Goal: Information Seeking & Learning: Check status

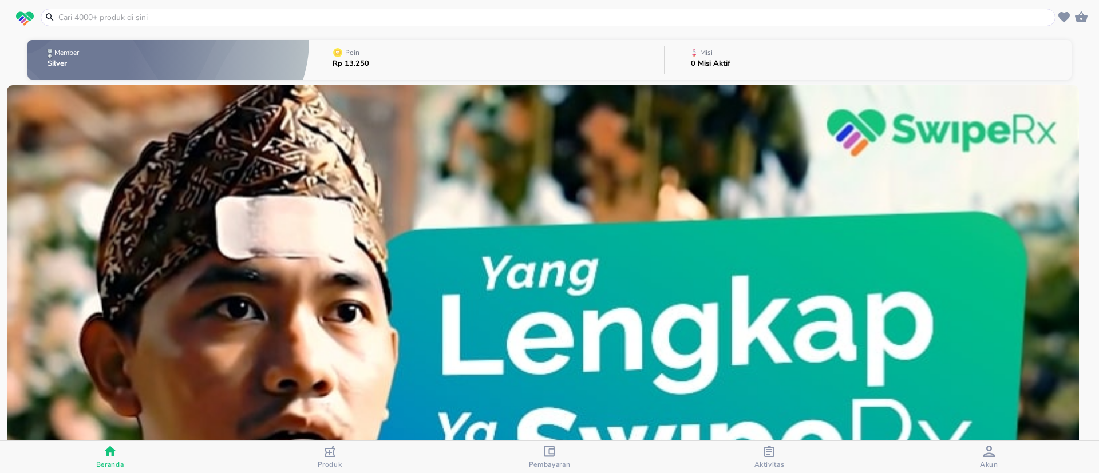
click at [422, 66] on button "Poin Rp 13.250" at bounding box center [486, 59] width 355 height 45
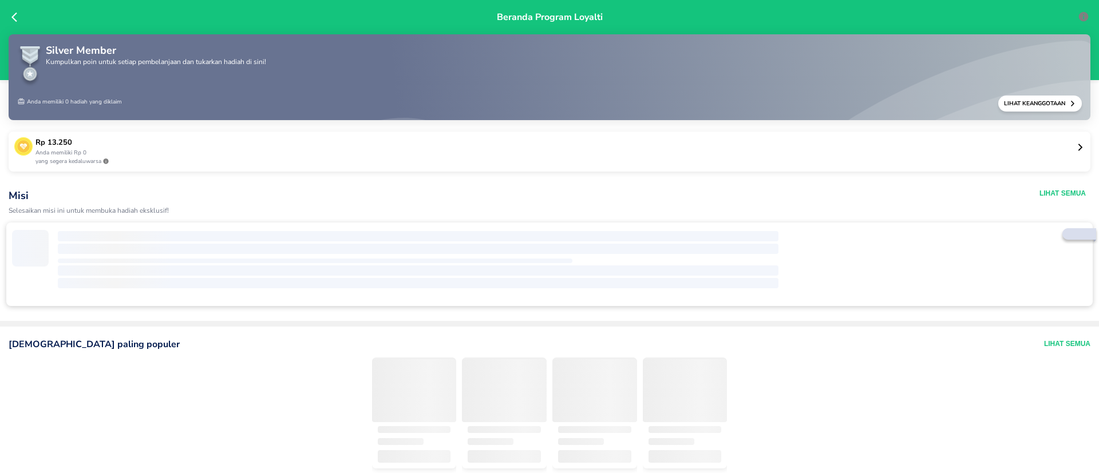
click at [228, 157] on p "yang segera kedaluwarsa" at bounding box center [555, 161] width 1040 height 9
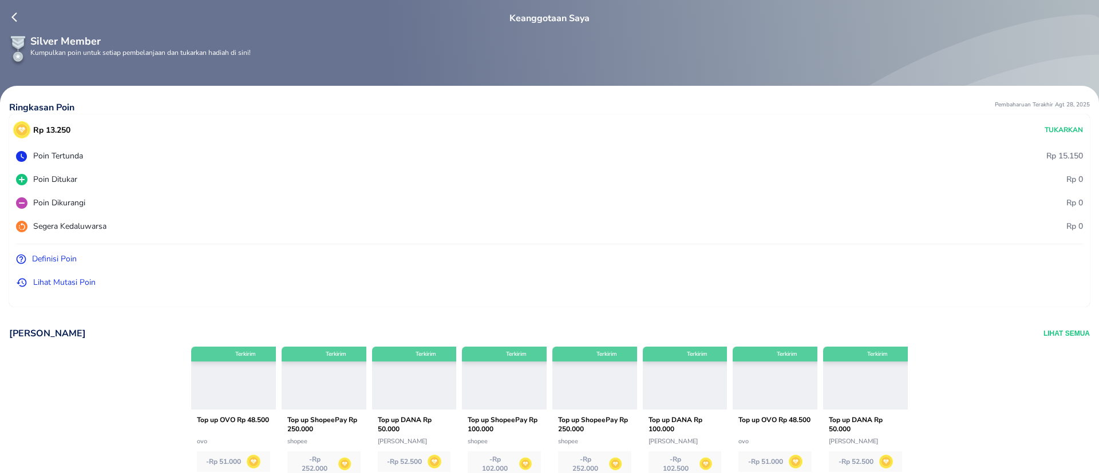
click at [65, 286] on p "Lihat Mutasi Poin" at bounding box center [64, 282] width 62 height 12
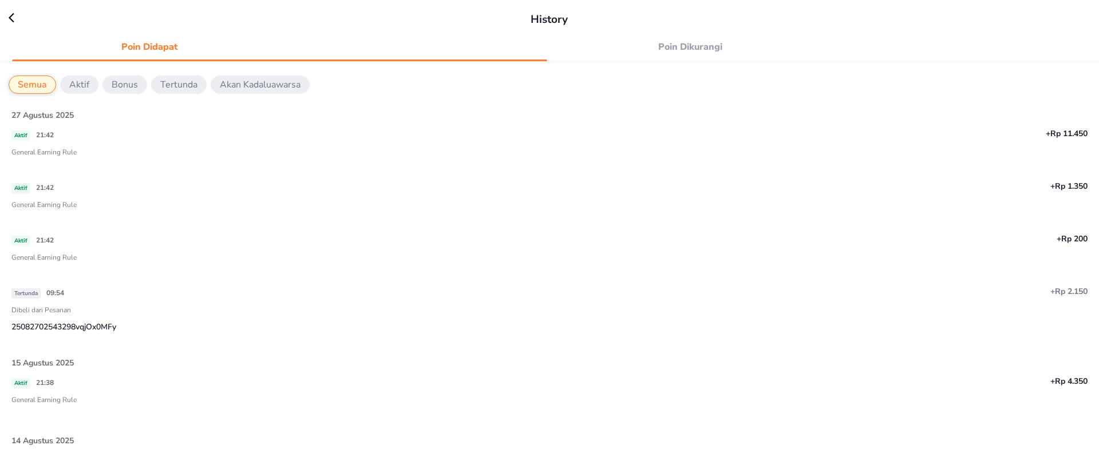
click at [34, 24] on div at bounding box center [54, 19] width 90 height 15
click at [681, 40] on span "Poin Dikurangi" at bounding box center [690, 47] width 261 height 16
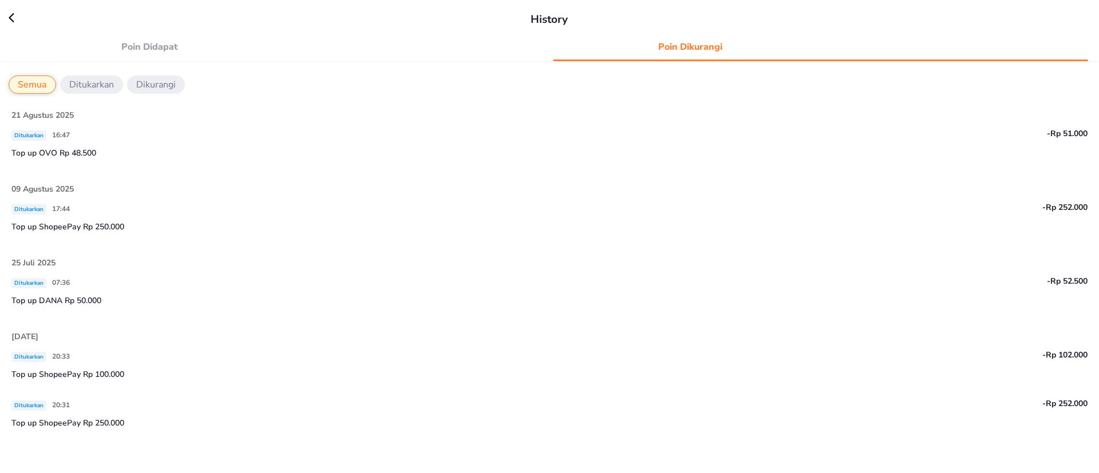
click at [137, 48] on span "Poin Didapat" at bounding box center [149, 47] width 261 height 16
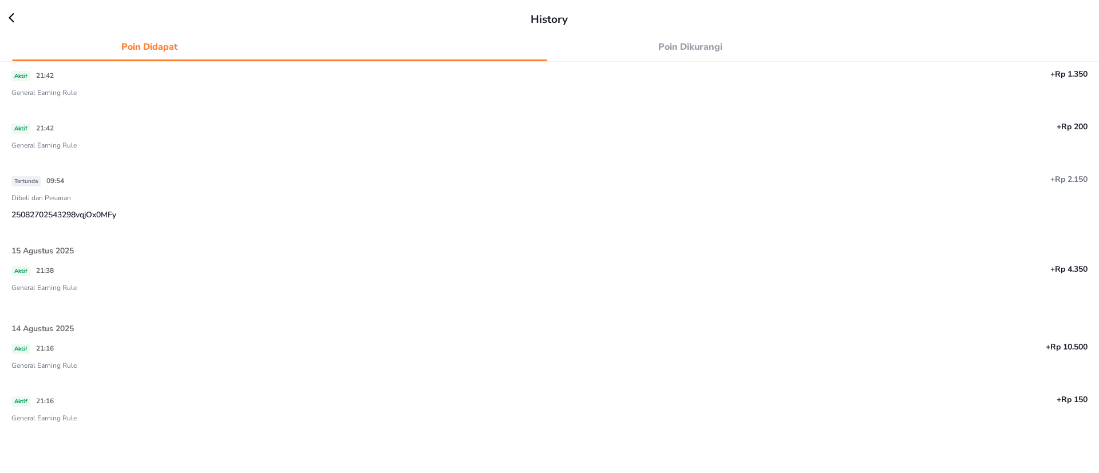
scroll to position [86, 0]
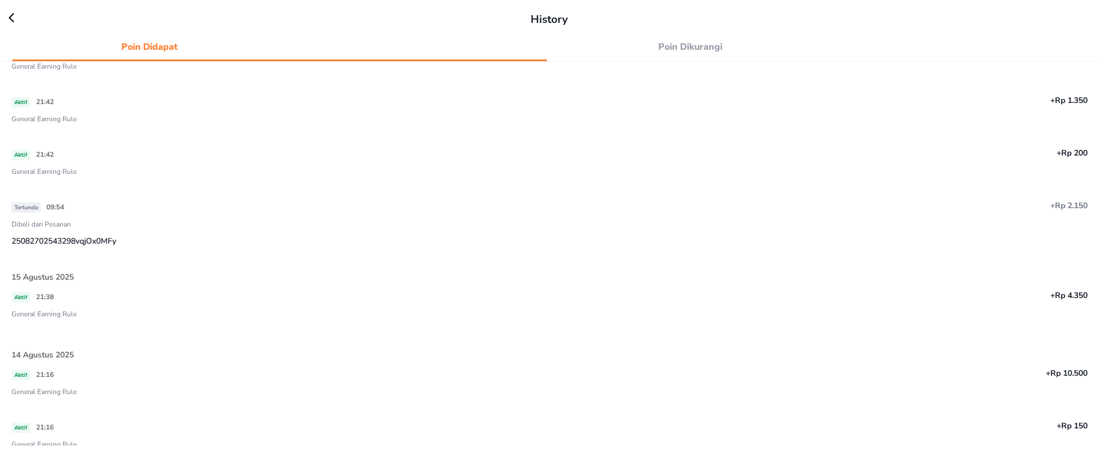
click at [674, 34] on div "Poin Didapat Poin Dikurangi" at bounding box center [549, 45] width 1081 height 23
click at [675, 47] on span "Poin Dikurangi" at bounding box center [690, 47] width 261 height 16
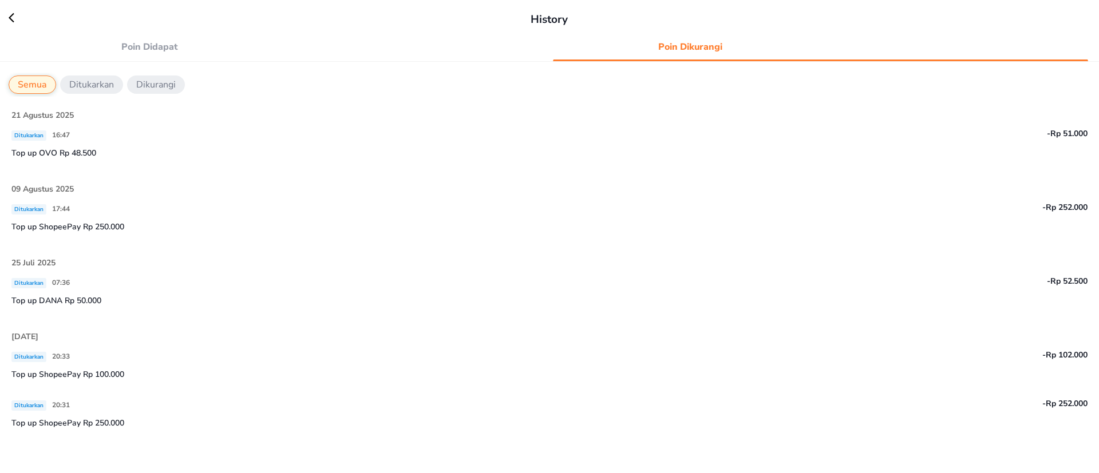
click at [570, 134] on div "Ditukarkan 16:47" at bounding box center [325, 135] width 628 height 14
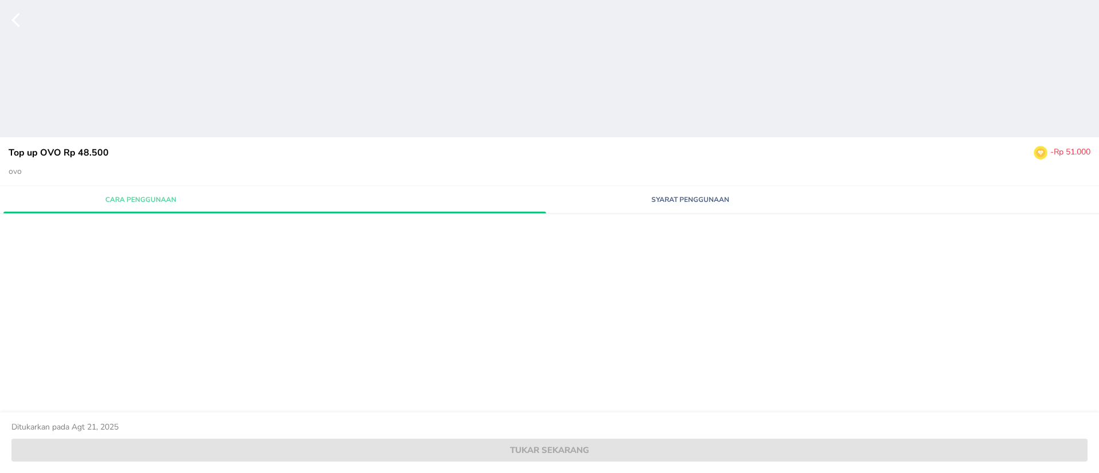
click at [705, 192] on button "Syarat Penggunaan" at bounding box center [690, 199] width 275 height 20
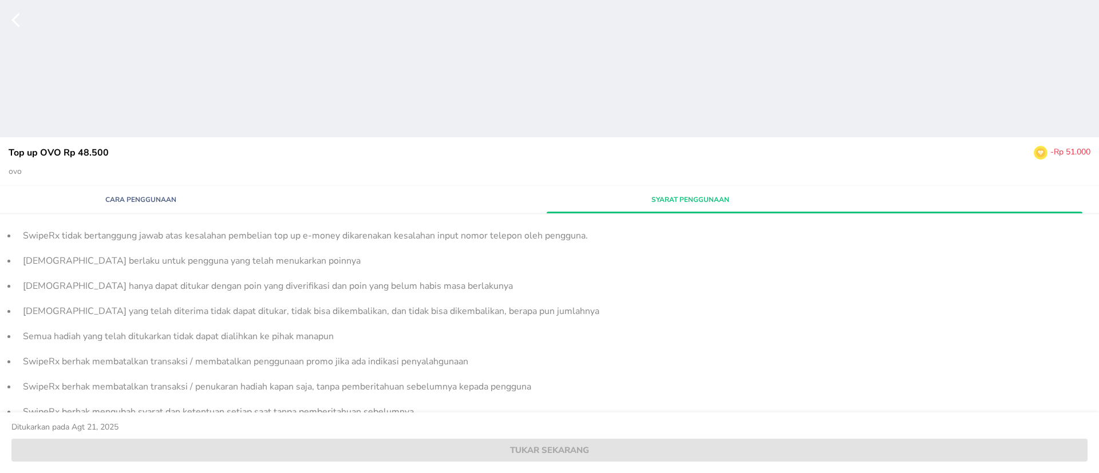
click at [159, 204] on span "Cara Penggunaan" at bounding box center [140, 200] width 261 height 10
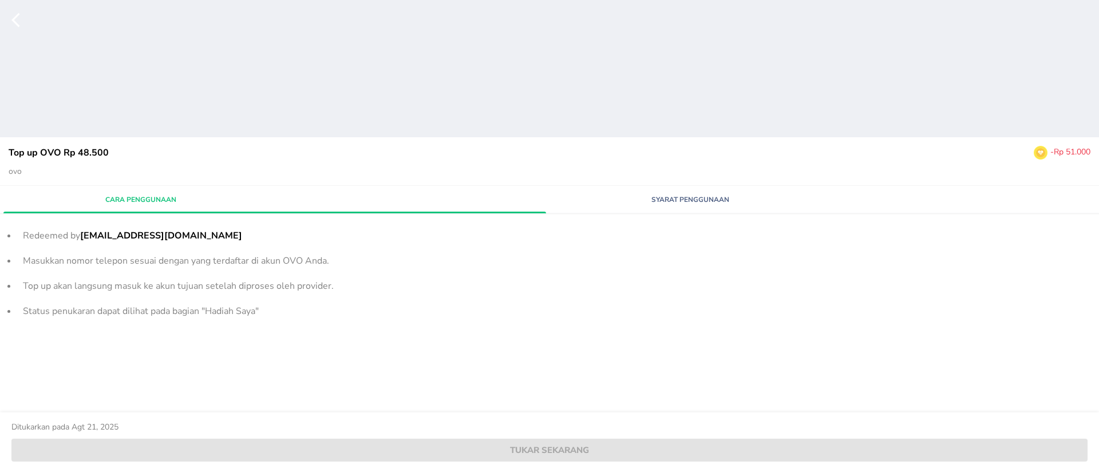
click at [16, 15] on icon "button" at bounding box center [22, 19] width 23 height 17
